Goal: Information Seeking & Learning: Learn about a topic

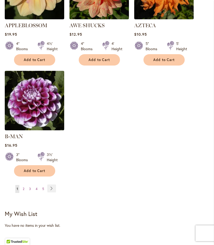
scroll to position [718, 0]
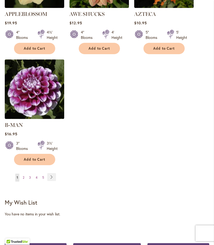
click at [42, 176] on span "5" at bounding box center [43, 178] width 2 height 4
click at [45, 174] on link "Page 5" at bounding box center [43, 178] width 4 height 8
click at [48, 173] on link "Page Next" at bounding box center [51, 177] width 9 height 8
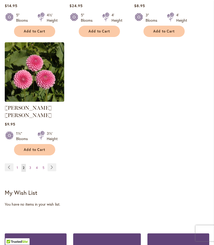
scroll to position [728, 0]
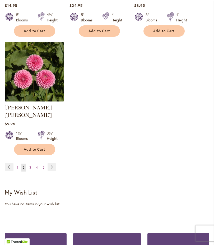
click at [50, 167] on link "Page Next" at bounding box center [52, 167] width 9 height 8
click at [51, 163] on link "Page Next" at bounding box center [52, 167] width 9 height 8
click at [44, 163] on link "Page 5" at bounding box center [43, 167] width 4 height 8
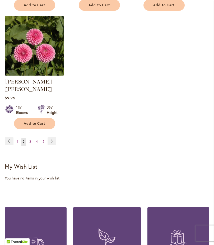
click at [24, 61] on img at bounding box center [34, 45] width 59 height 59
click at [44, 138] on link "Page 5" at bounding box center [43, 142] width 4 height 8
click at [44, 139] on link "Page 5" at bounding box center [43, 142] width 4 height 8
click at [44, 140] on link "Page 5" at bounding box center [43, 142] width 4 height 8
click at [38, 138] on link "Page 4" at bounding box center [37, 142] width 4 height 8
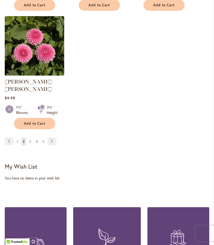
click at [46, 137] on li "Page Next" at bounding box center [50, 141] width 11 height 8
click at [48, 137] on link "Page Next" at bounding box center [52, 141] width 9 height 8
click at [45, 140] on link "Page 5" at bounding box center [43, 142] width 4 height 8
click at [41, 138] on link "Page 5" at bounding box center [43, 142] width 4 height 8
click at [43, 139] on span "5" at bounding box center [44, 141] width 2 height 4
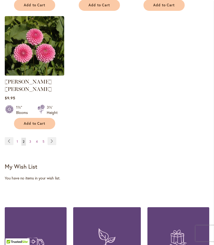
scroll to position [745, 0]
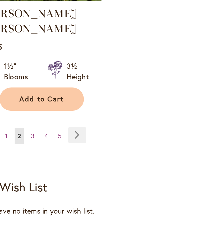
click at [43, 149] on span "5" at bounding box center [44, 151] width 2 height 4
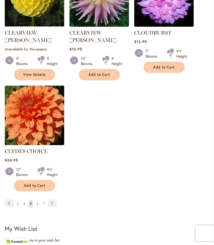
scroll to position [700, 0]
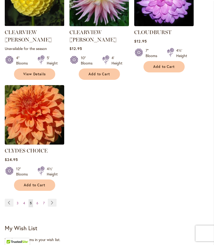
click at [43, 199] on link "Page 7" at bounding box center [44, 203] width 4 height 8
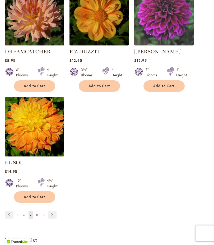
scroll to position [681, 0]
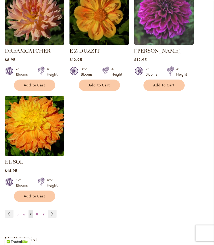
click at [50, 212] on link "Page Next" at bounding box center [52, 214] width 9 height 8
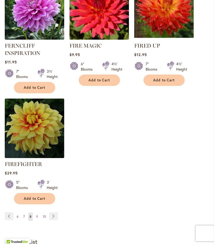
scroll to position [707, 0]
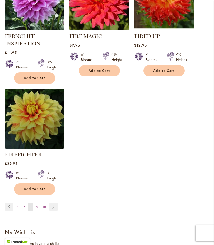
click at [56, 211] on link "Page Next" at bounding box center [53, 207] width 9 height 8
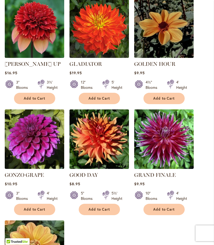
scroll to position [557, 0]
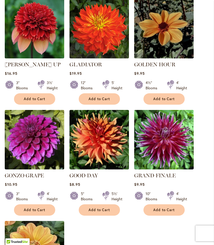
click at [38, 148] on img at bounding box center [34, 139] width 59 height 59
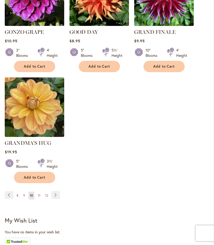
scroll to position [700, 0]
click at [57, 195] on link "Page Next" at bounding box center [55, 195] width 9 height 8
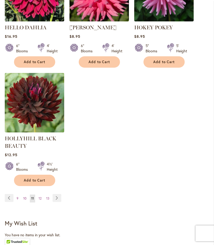
scroll to position [721, 0]
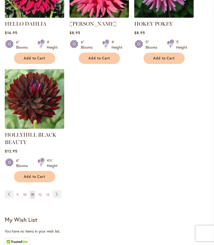
click at [38, 199] on link "Page 12" at bounding box center [40, 195] width 6 height 8
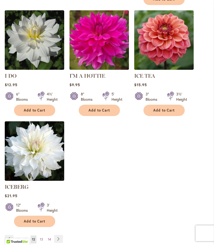
scroll to position [657, 0]
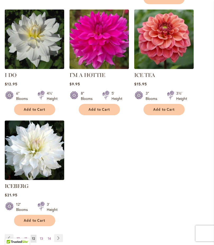
click at [60, 237] on link "Page Next" at bounding box center [58, 238] width 9 height 8
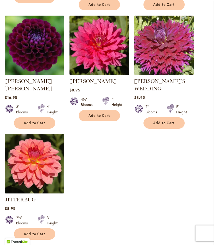
scroll to position [673, 0]
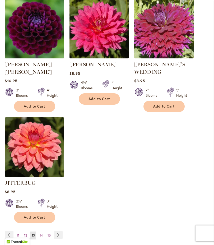
click at [60, 231] on link "Page Next" at bounding box center [58, 235] width 9 height 8
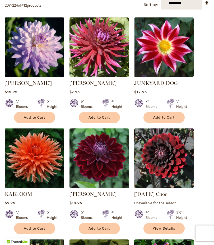
scroll to position [204, 0]
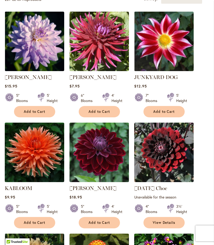
click at [175, 158] on img at bounding box center [163, 152] width 59 height 59
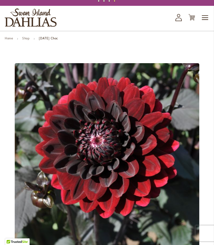
scroll to position [17, 0]
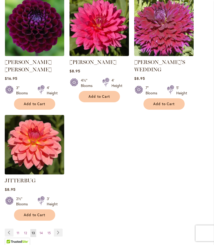
scroll to position [676, 0]
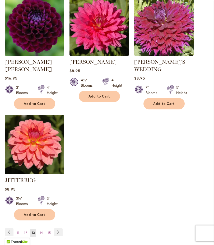
click at [59, 228] on link "Page Next" at bounding box center [58, 232] width 9 height 8
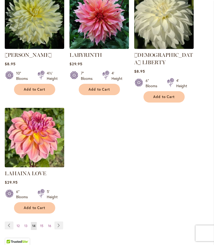
scroll to position [670, 0]
click at [59, 222] on link "Page Next" at bounding box center [58, 225] width 9 height 8
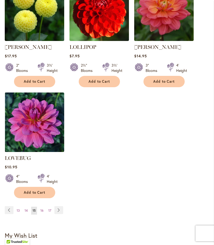
scroll to position [696, 0]
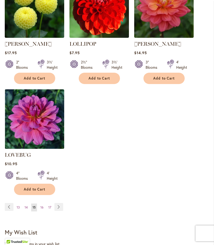
click at [57, 203] on link "Page Next" at bounding box center [58, 207] width 9 height 8
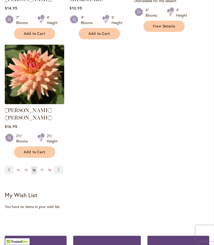
scroll to position [741, 0]
click at [58, 166] on link "Page Next" at bounding box center [58, 170] width 9 height 8
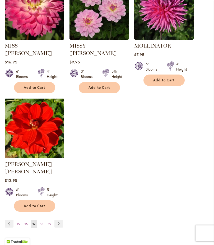
scroll to position [680, 0]
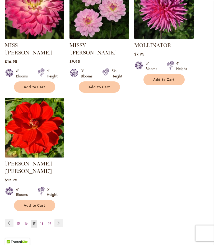
click at [58, 219] on link "Page Next" at bounding box center [58, 223] width 9 height 8
